Goal: Navigation & Orientation: Find specific page/section

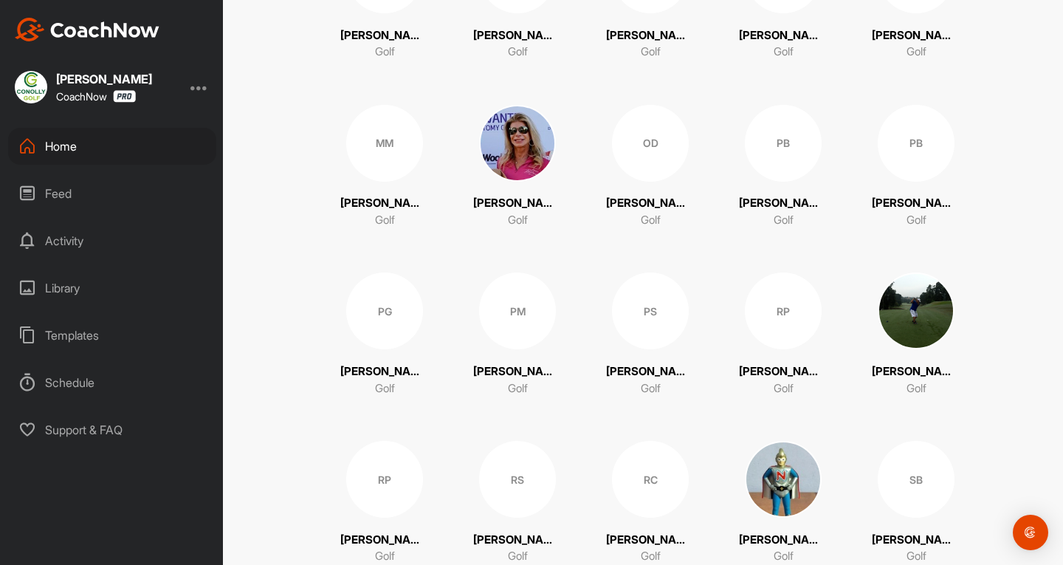
scroll to position [2988, 0]
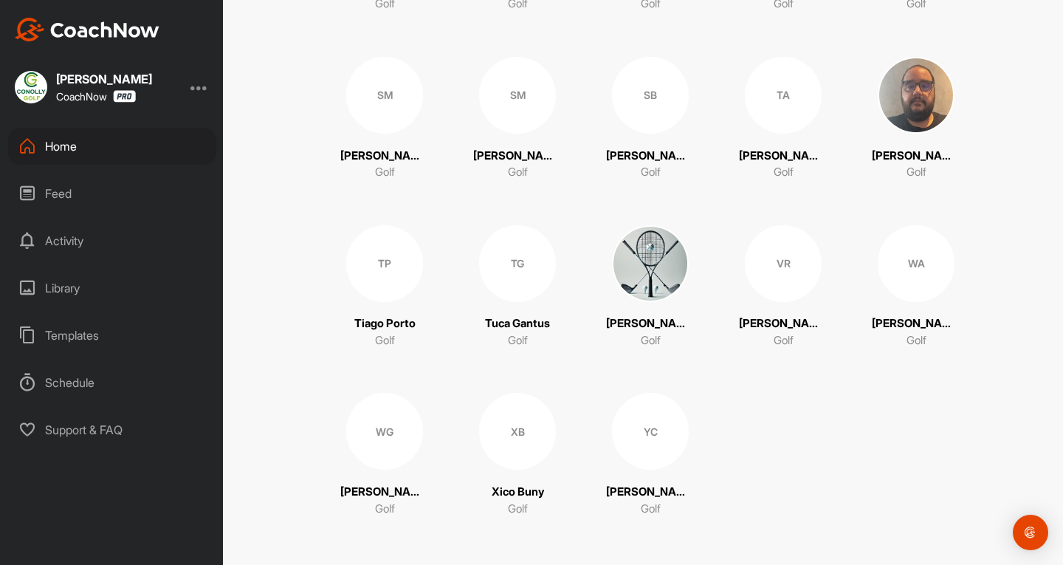
click at [655, 257] on img at bounding box center [650, 263] width 77 height 77
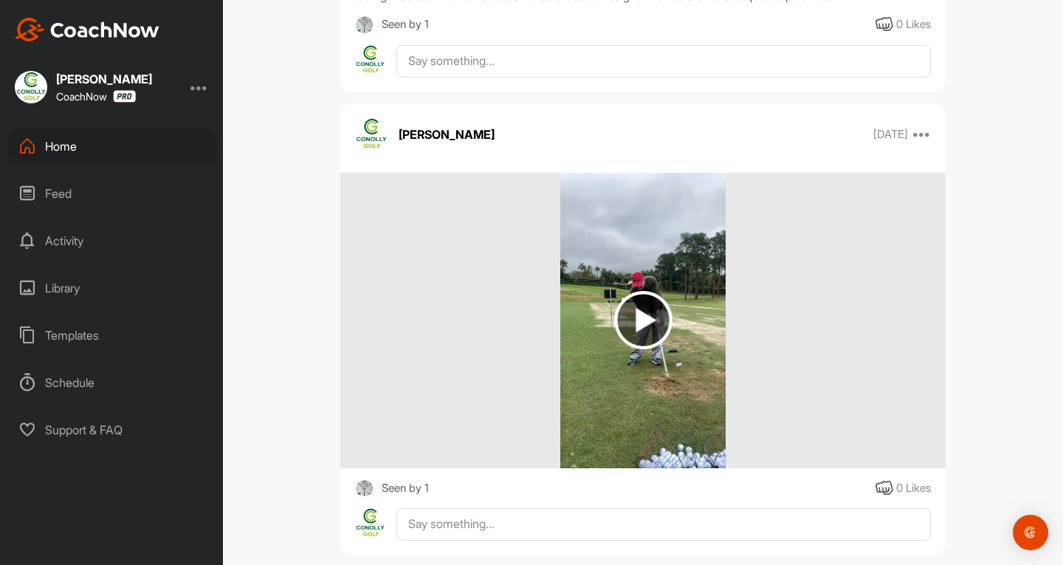
scroll to position [658, 0]
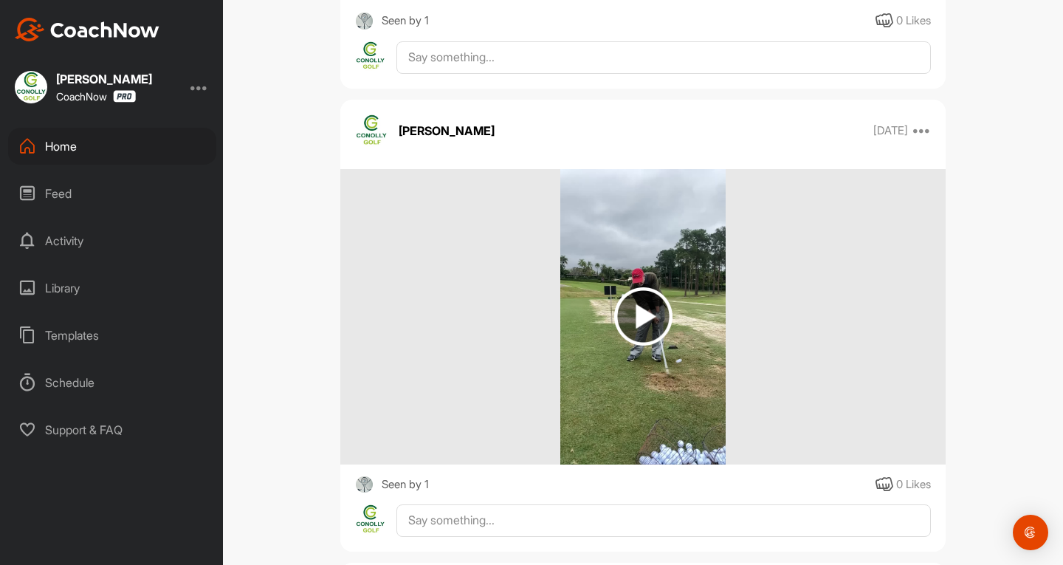
click at [629, 328] on img at bounding box center [643, 316] width 58 height 58
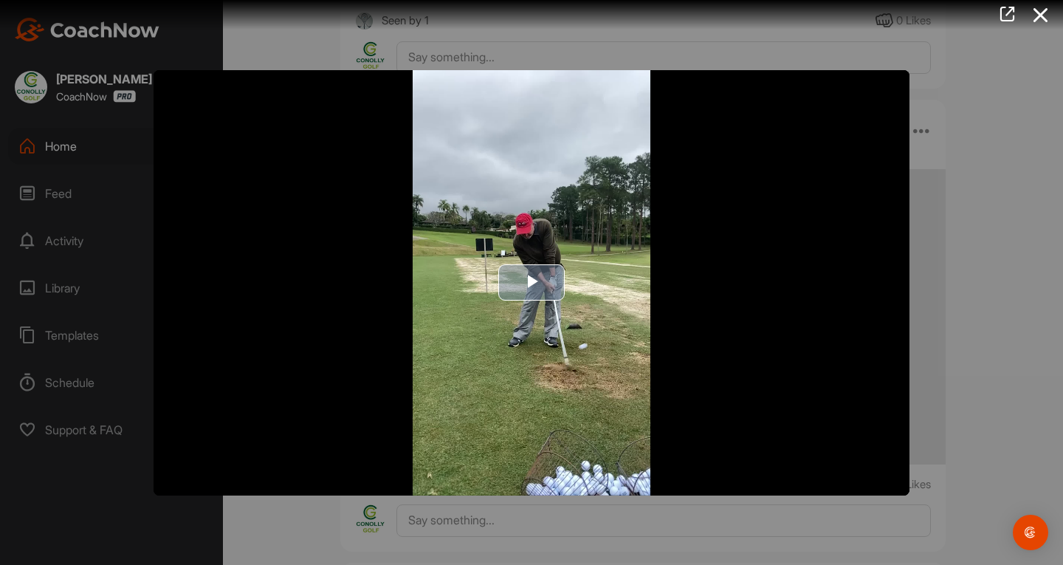
click at [532, 283] on span "Video Player" at bounding box center [532, 283] width 0 height 0
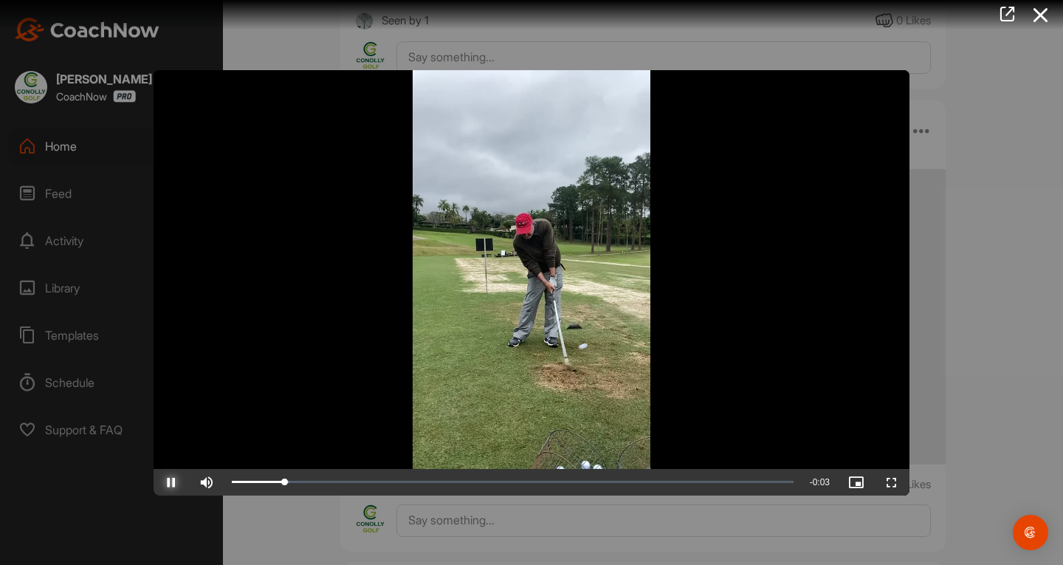
click at [175, 482] on span "Video Player" at bounding box center [171, 482] width 35 height 0
click at [893, 482] on span "Video Player" at bounding box center [891, 482] width 35 height 0
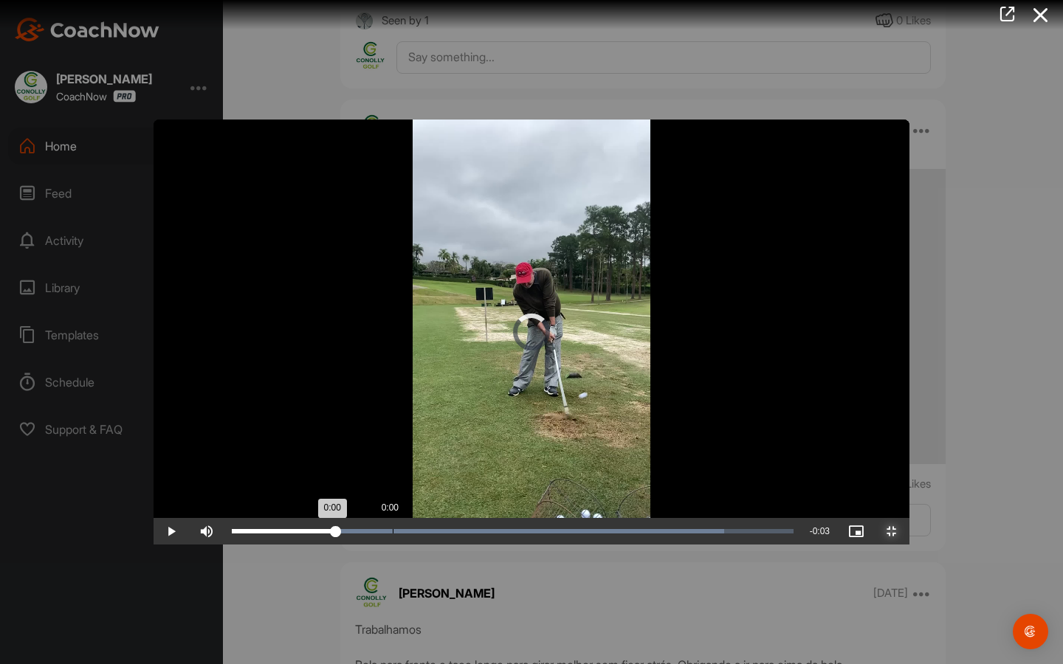
drag, startPoint x: 224, startPoint y: 647, endPoint x: 238, endPoint y: 639, distance: 16.2
click at [238, 545] on div "Loaded : 87.67% 0:00 0:00" at bounding box center [512, 531] width 577 height 27
